Goal: Find contact information: Find contact information

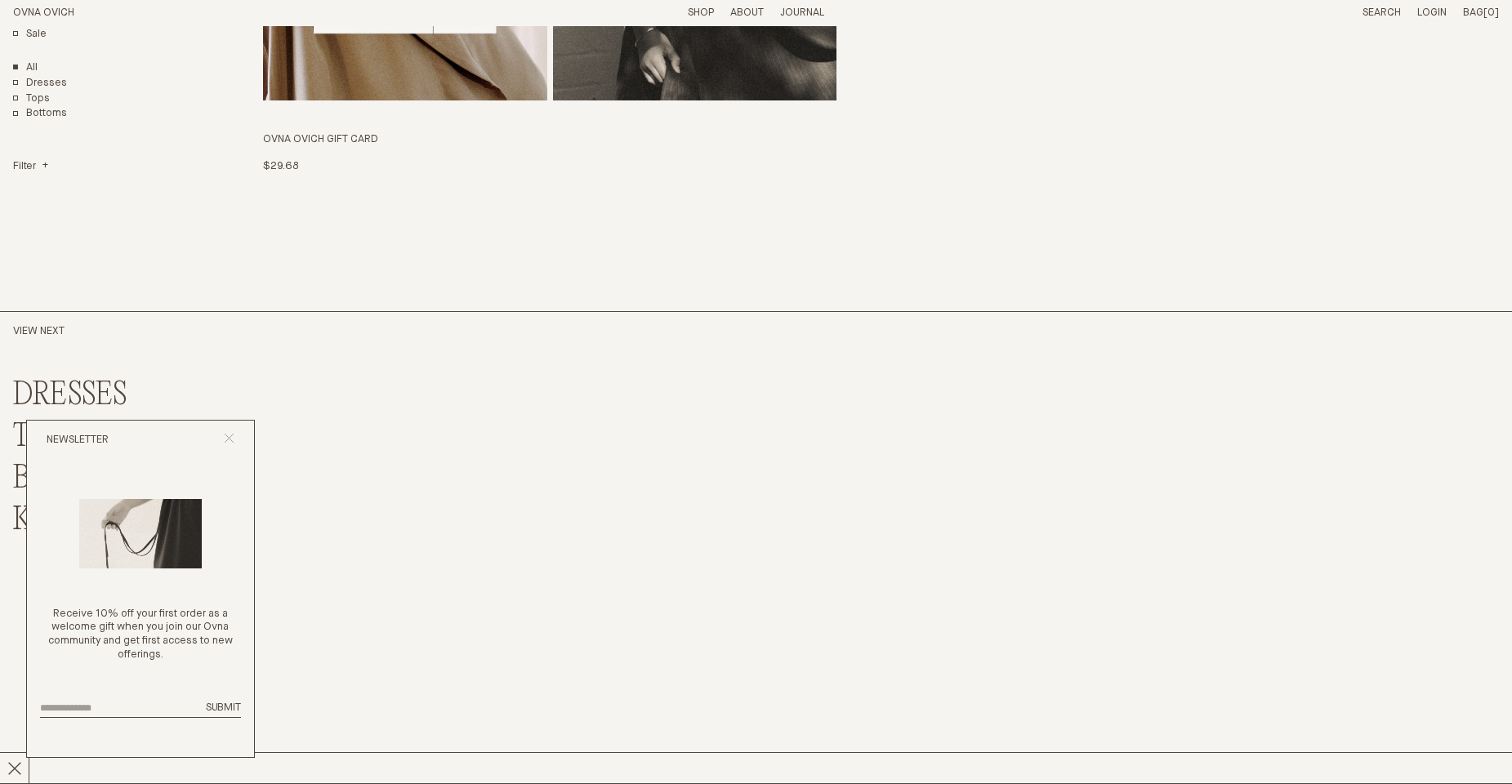
click at [233, 443] on icon "Close popup" at bounding box center [229, 438] width 11 height 11
click at [221, 433] on div "Newsletter" at bounding box center [140, 440] width 227 height 39
click at [230, 441] on icon "Close popup" at bounding box center [229, 438] width 11 height 11
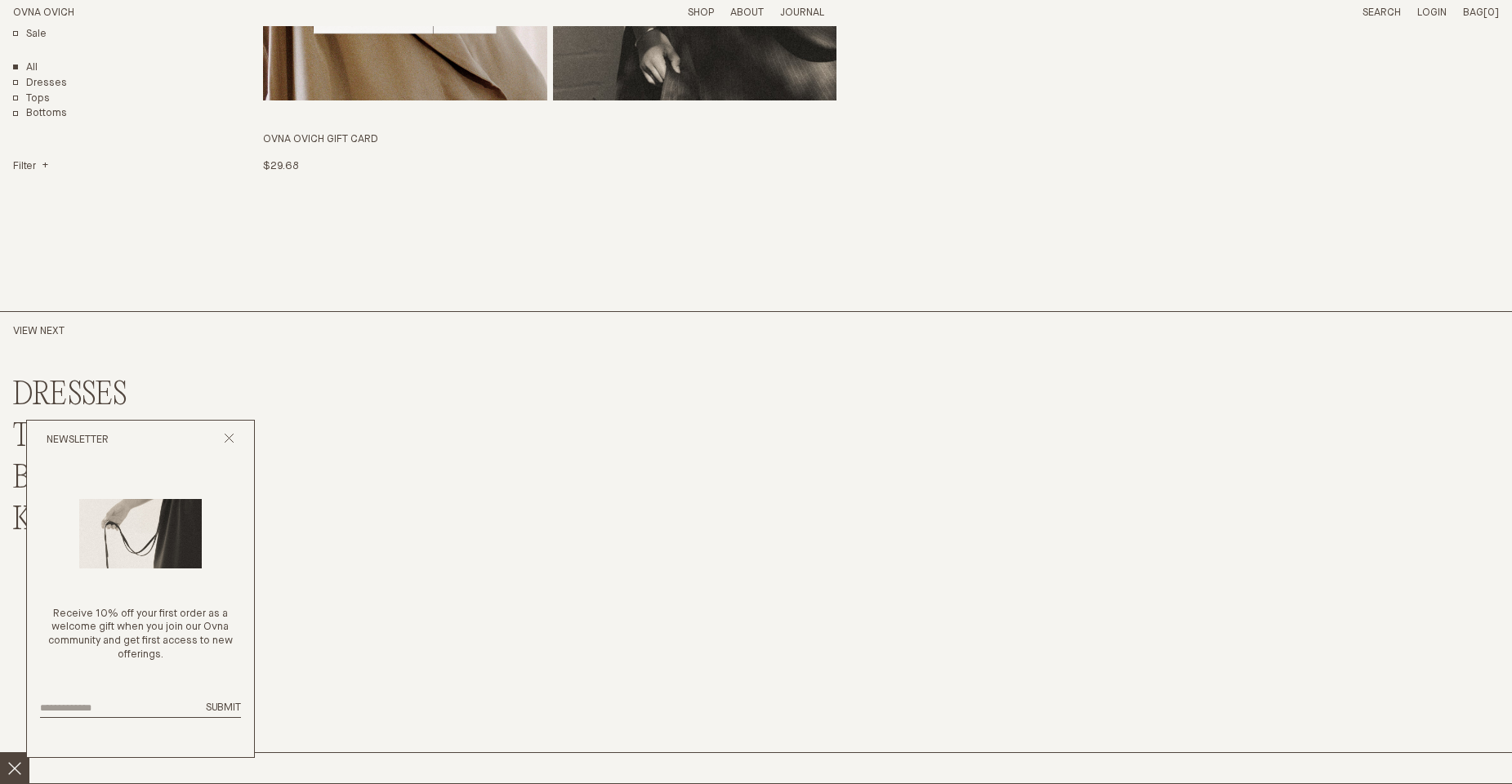
click at [11, 781] on button at bounding box center [14, 768] width 29 height 30
click at [18, 773] on line at bounding box center [14, 768] width 13 height 13
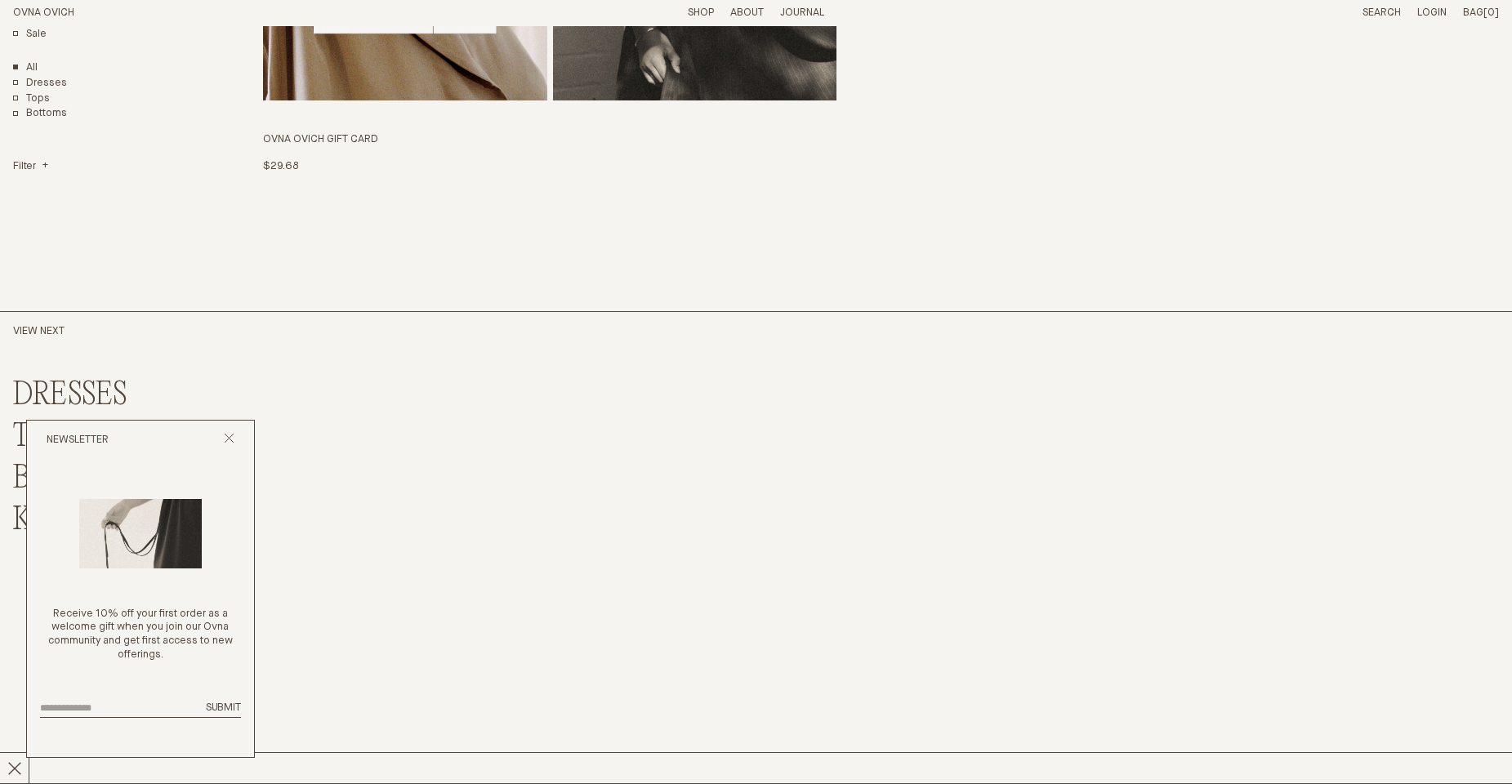
click at [21, 466] on link "BOTTOMS" at bounding box center [77, 479] width 128 height 35
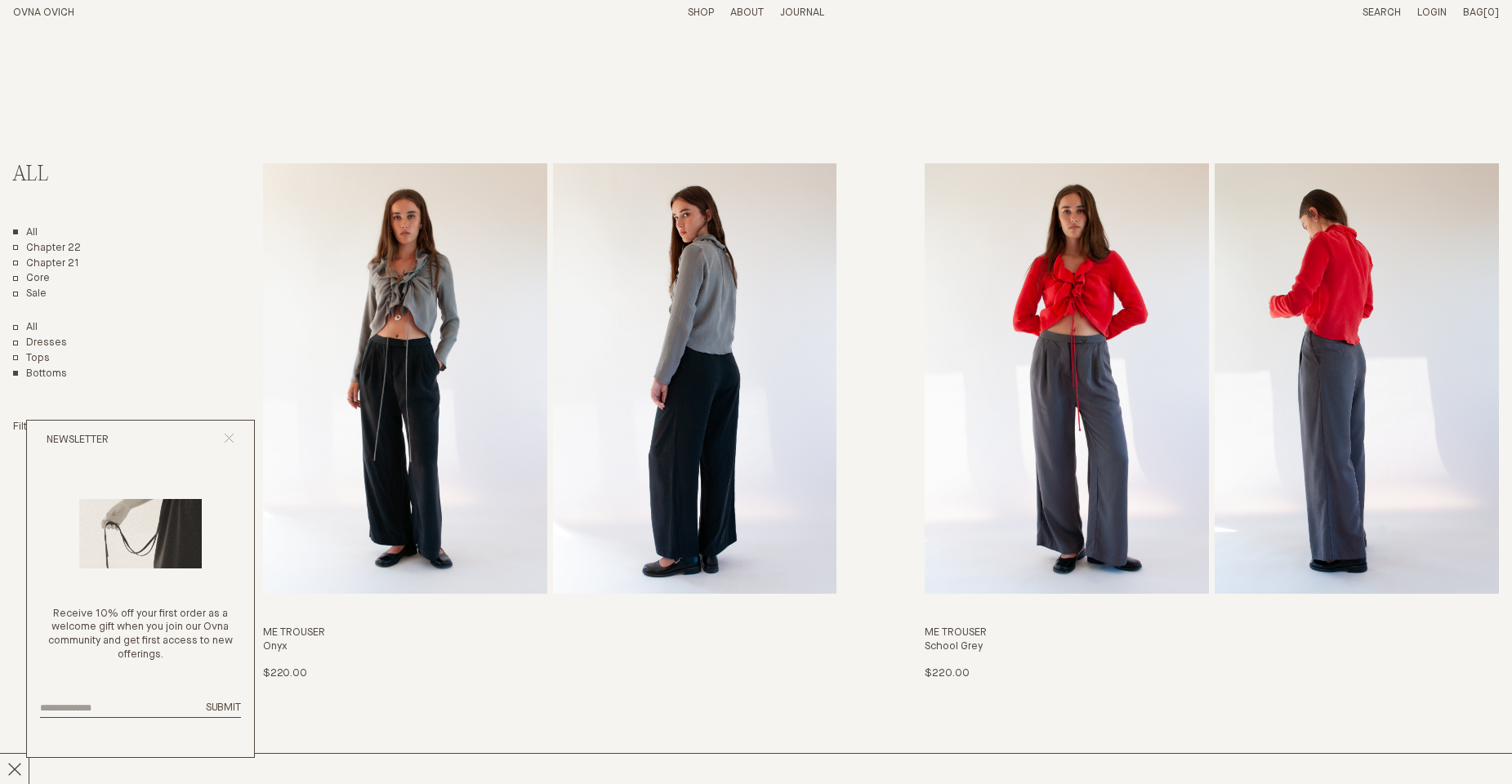
click at [225, 433] on icon "Close popup" at bounding box center [229, 438] width 11 height 11
click at [234, 435] on icon "Close popup" at bounding box center [229, 438] width 11 height 11
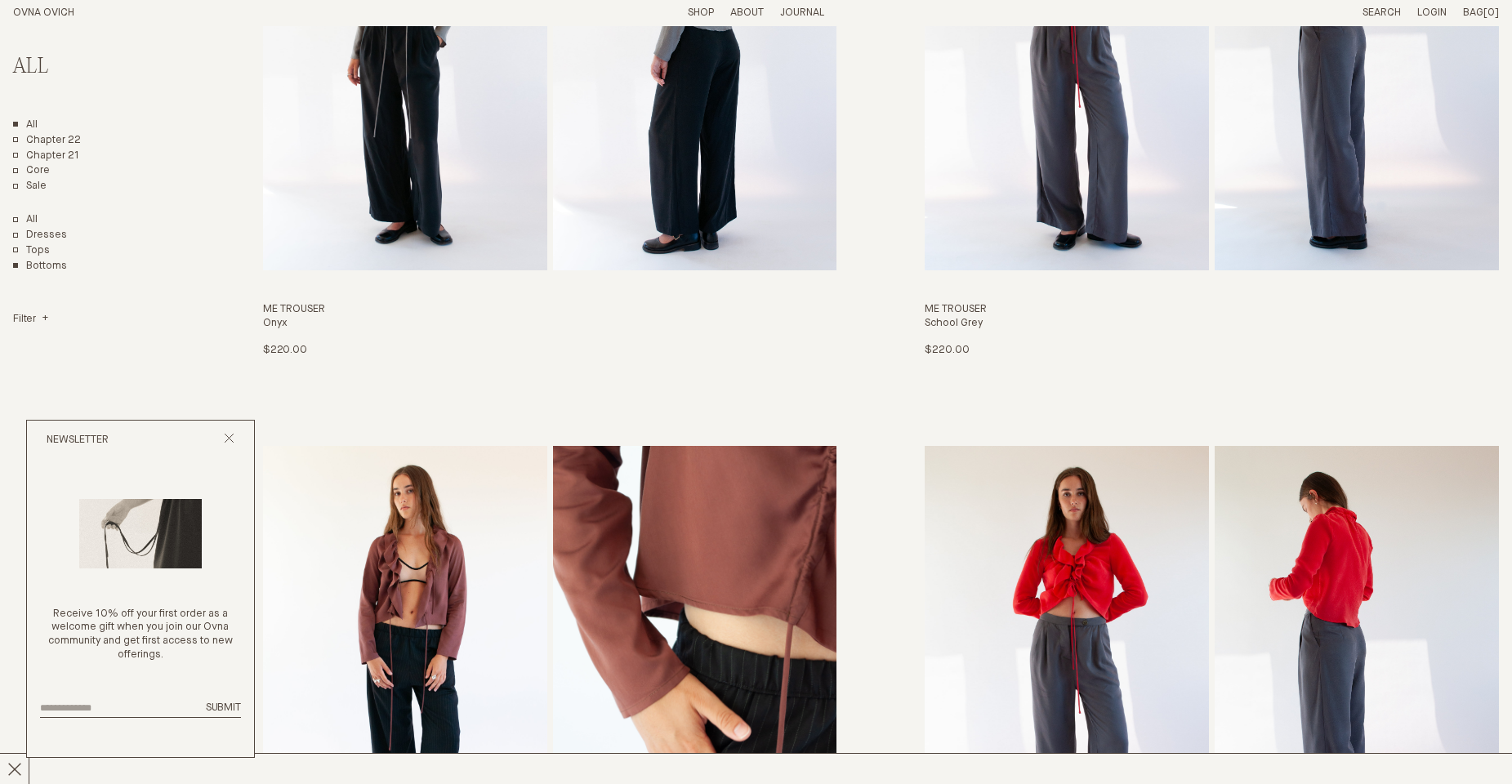
scroll to position [326, 0]
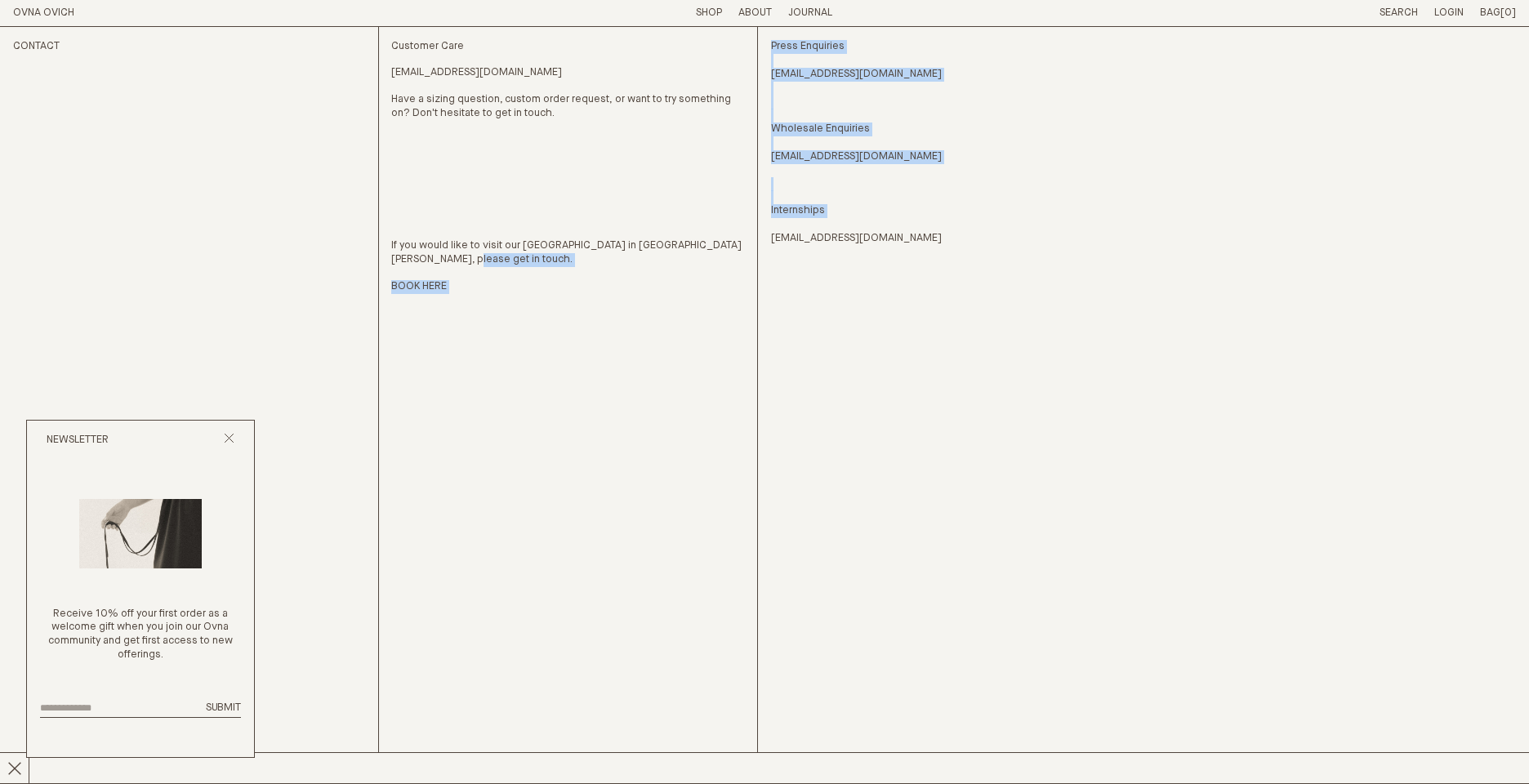
drag, startPoint x: 906, startPoint y: 231, endPoint x: 840, endPoint y: 263, distance: 73.3
click at [763, 246] on div "Contact Customer Care hello@ovnaovich.com Have a sizing question, custom order …" at bounding box center [764, 405] width 1502 height 756
click at [910, 274] on div "Press Enquiries press@ovnaovich.com Wholesale Enquiries sales@ovnaovich.com Int…" at bounding box center [953, 405] width 366 height 756
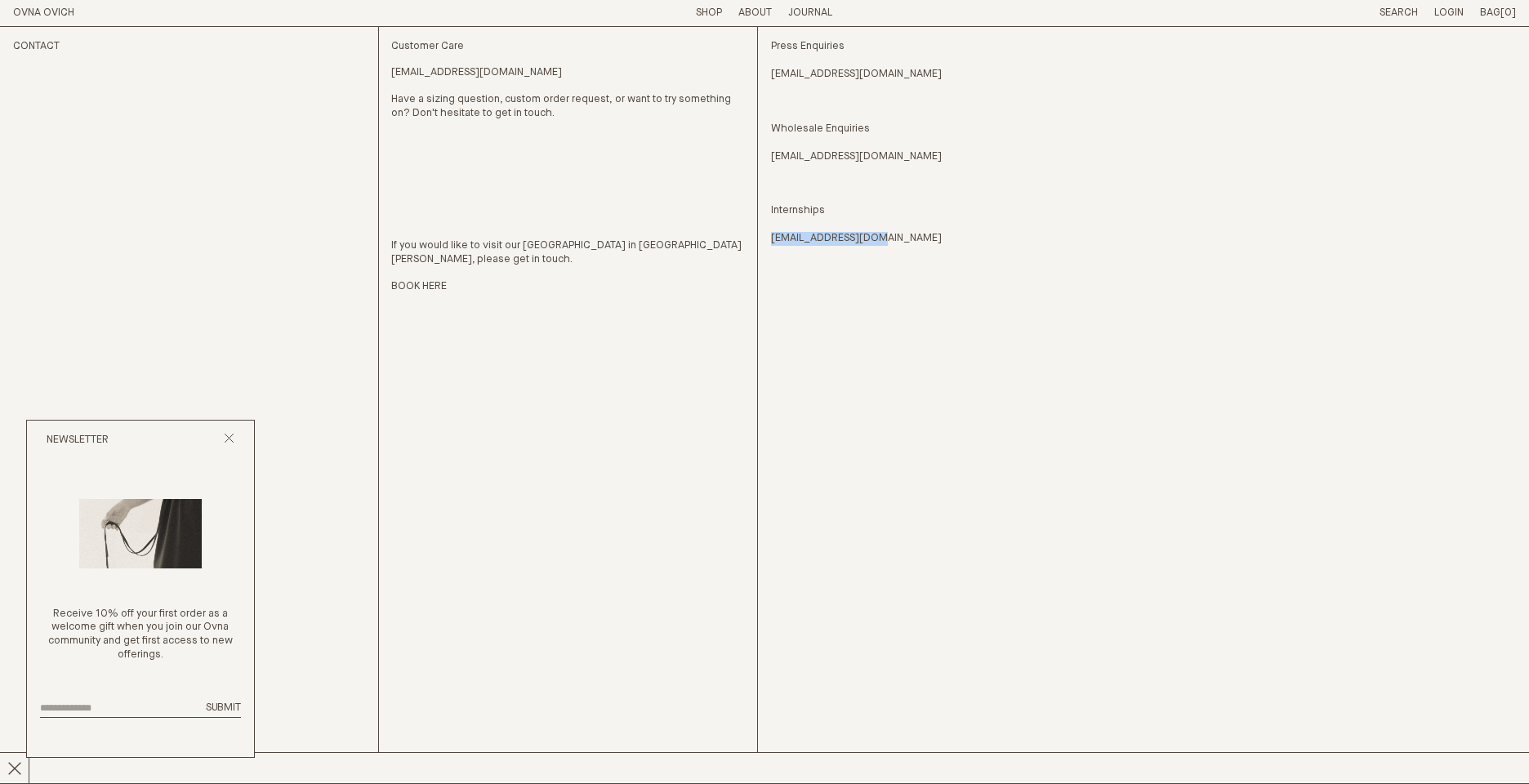
drag, startPoint x: 888, startPoint y: 238, endPoint x: 765, endPoint y: 236, distance: 123.0
click at [765, 236] on div "Contact Customer Care hello@ovnaovich.com Have a sizing question, custom order …" at bounding box center [764, 405] width 1502 height 756
copy link "[EMAIL_ADDRESS][DOMAIN_NAME]"
click at [892, 402] on div "Press Enquiries press@ovnaovich.com Wholesale Enquiries sales@ovnaovich.com Int…" at bounding box center [953, 405] width 366 height 756
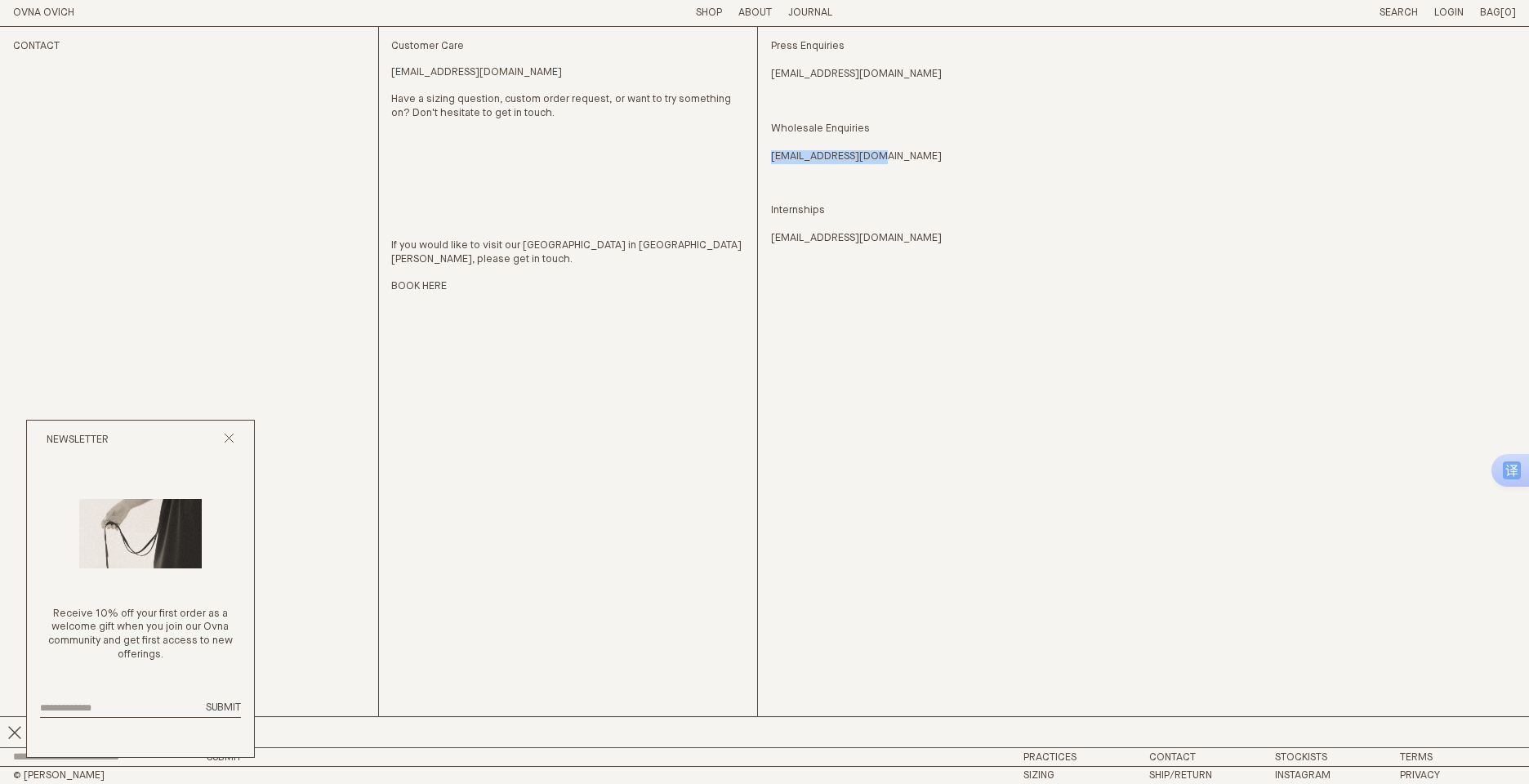
drag, startPoint x: 747, startPoint y: 153, endPoint x: 772, endPoint y: 156, distance: 25.2
click at [772, 156] on p "Press Enquiries press@ovnaovich.com Wholesale Enquiries sales@ovnaovich.com" at bounding box center [947, 102] width 353 height 124
drag, startPoint x: 906, startPoint y: 77, endPoint x: 767, endPoint y: 74, distance: 139.0
click at [767, 74] on div "Contact Customer Care hello@ovnaovich.com Have a sizing question, custom order …" at bounding box center [764, 387] width 1502 height 720
copy link "press@ovnaovich.com"
